Goal: Transaction & Acquisition: Obtain resource

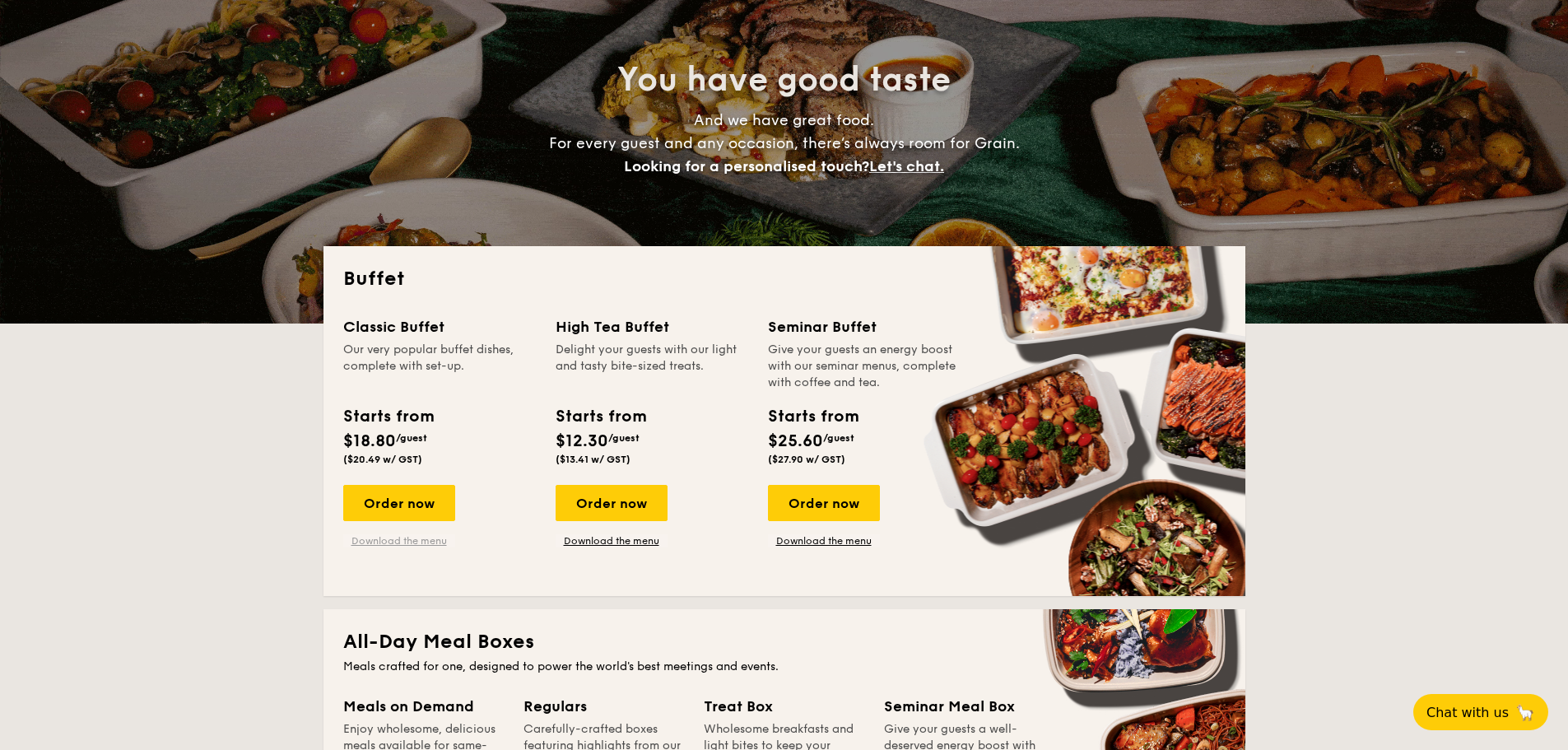
click at [437, 539] on link "Download the menu" at bounding box center [399, 541] width 112 height 14
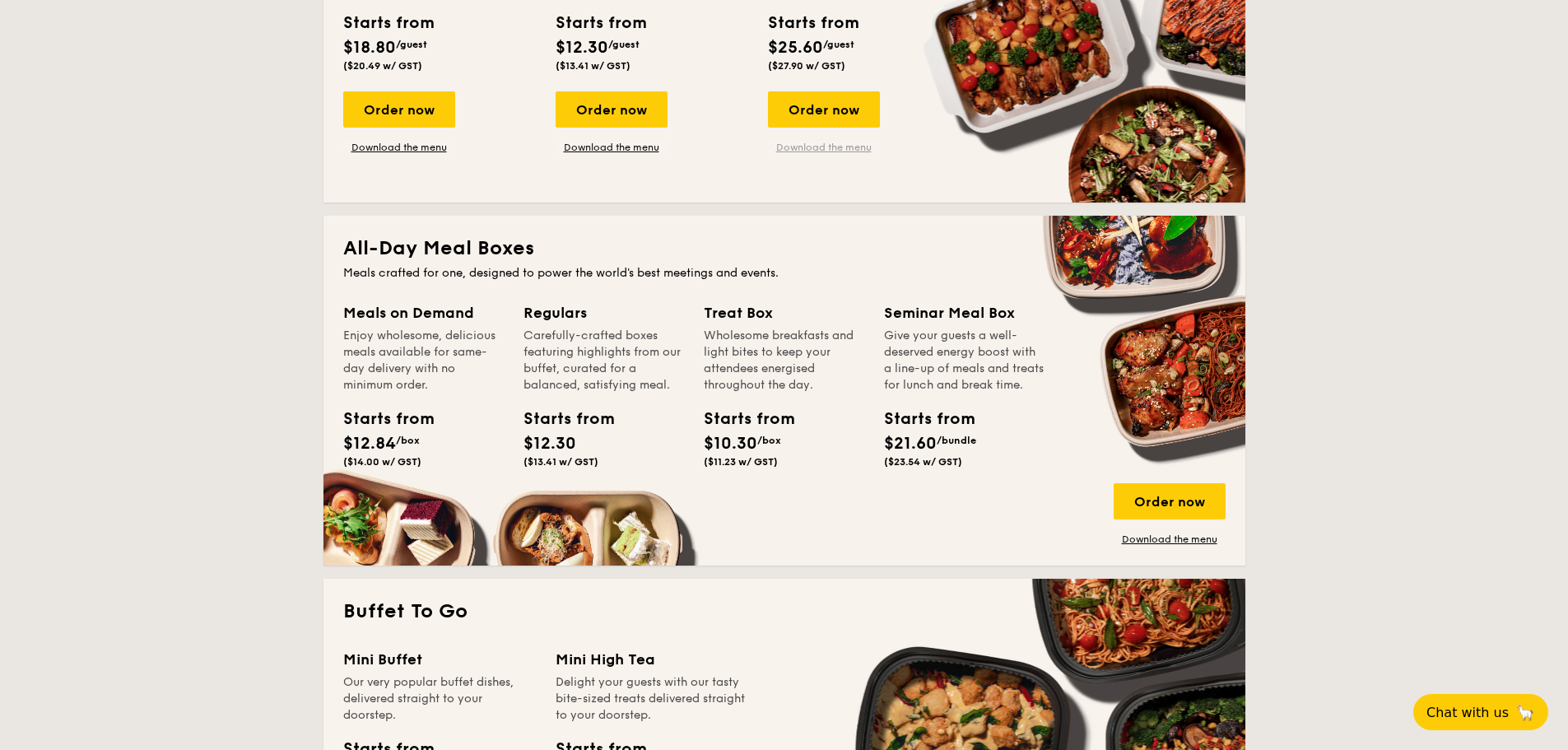
scroll to position [549, 0]
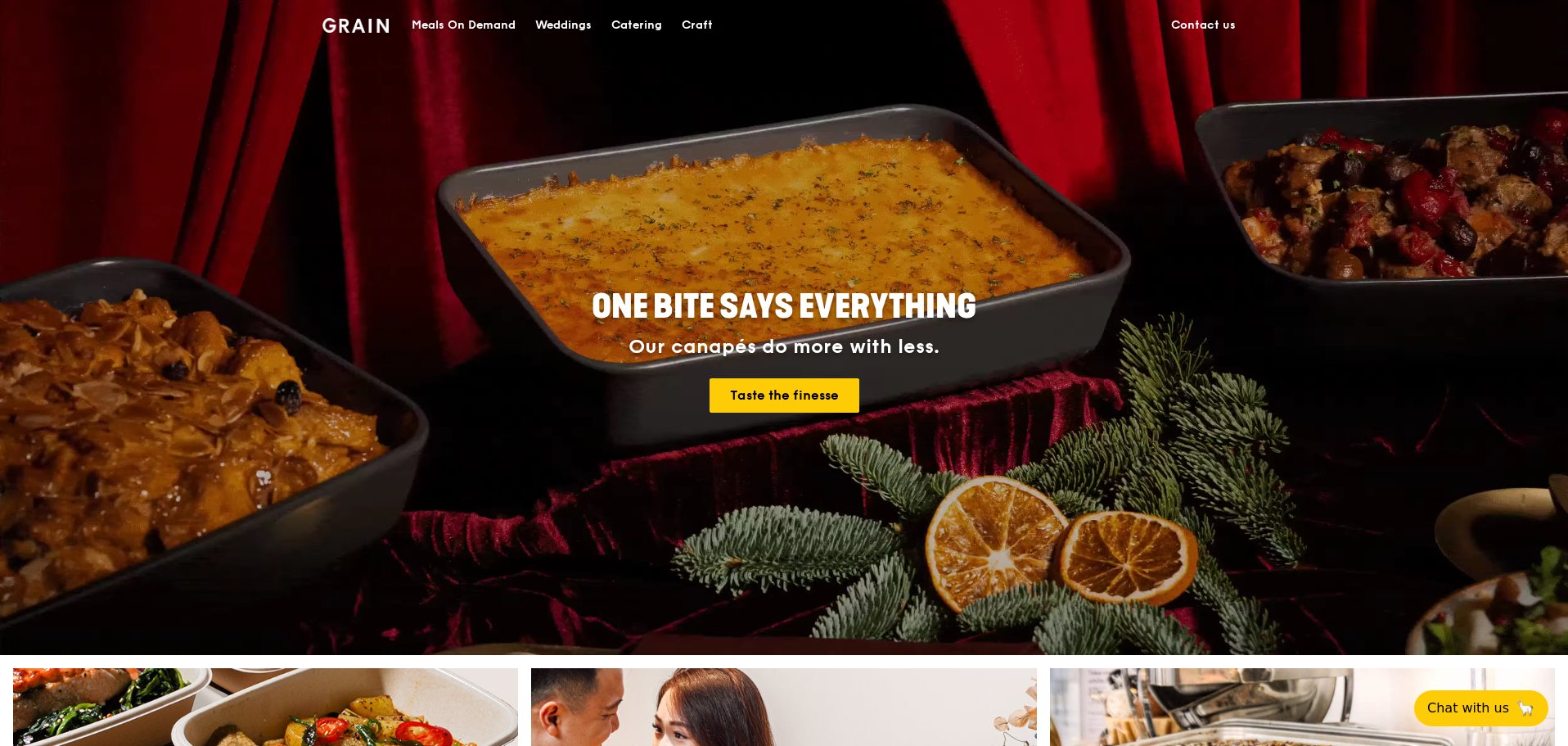
click at [632, 34] on div "Catering" at bounding box center [636, 25] width 50 height 49
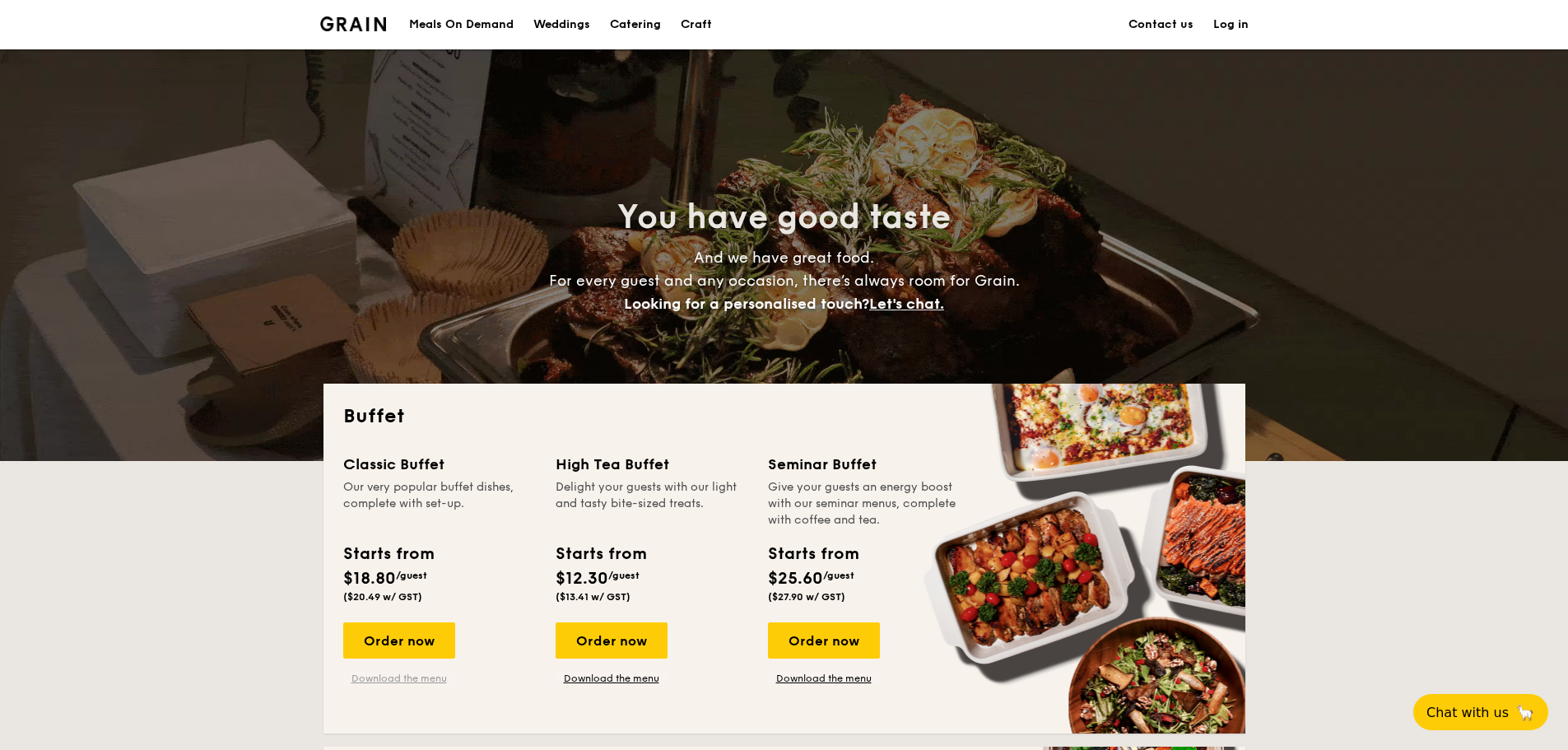
click at [401, 682] on link "Download the menu" at bounding box center [399, 678] width 112 height 14
